Goal: Task Accomplishment & Management: Use online tool/utility

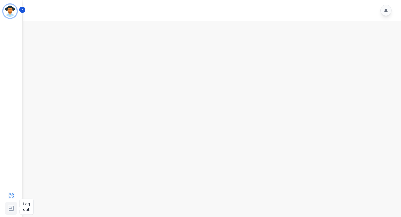
click at [9, 210] on img "Sidebar" at bounding box center [11, 208] width 10 height 11
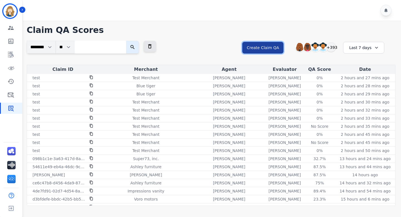
click at [262, 48] on button "Create Claim QA" at bounding box center [262, 48] width 41 height 12
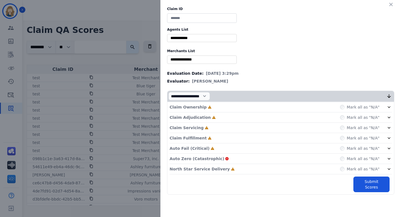
click at [127, 58] on div "Claim ID Agents List ** [PERSON_NAME] [PERSON_NAME] [PERSON_NAME] [PERSON_NAME]…" at bounding box center [200, 108] width 401 height 217
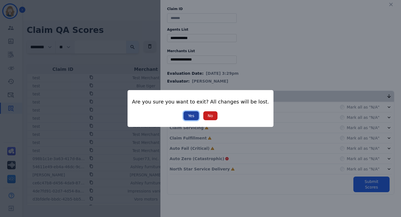
click at [191, 116] on button "Yes" at bounding box center [191, 115] width 15 height 9
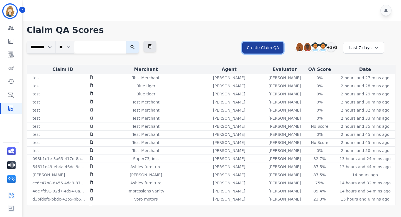
click at [273, 48] on button "Create Claim QA" at bounding box center [262, 48] width 41 height 12
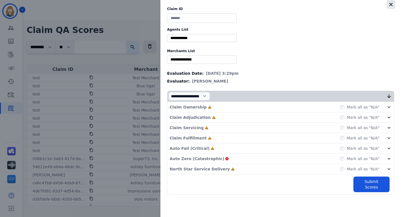
click at [393, 4] on icon "button" at bounding box center [392, 5] width 6 height 6
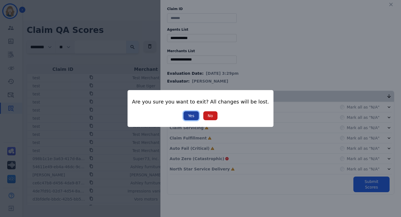
click at [188, 116] on button "Yes" at bounding box center [191, 115] width 15 height 9
